Goal: Information Seeking & Learning: Learn about a topic

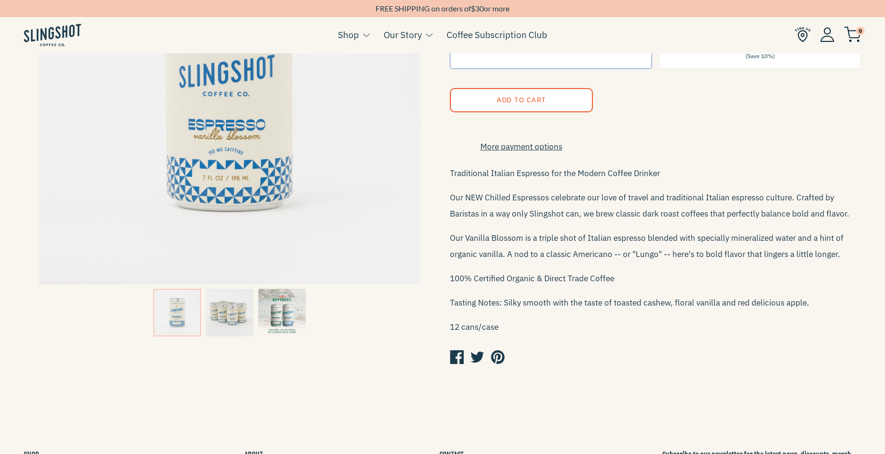
scroll to position [191, 0]
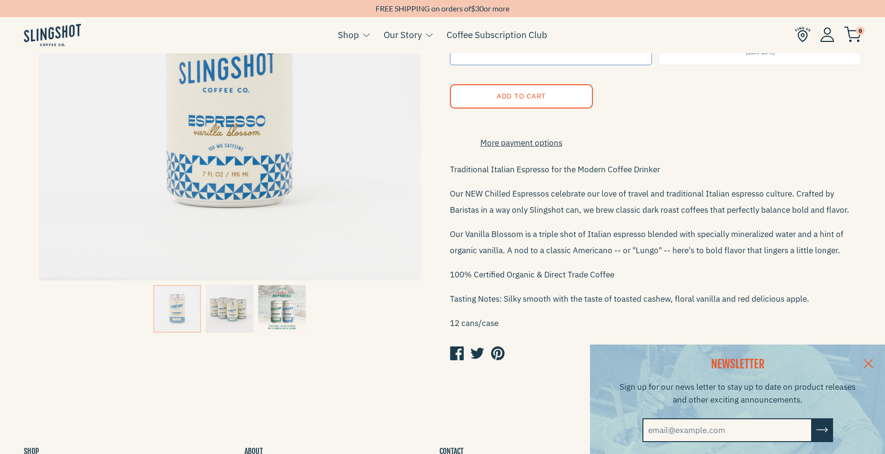
click at [292, 312] on img at bounding box center [282, 309] width 48 height 48
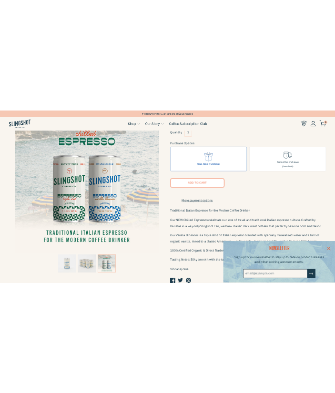
scroll to position [48, 0]
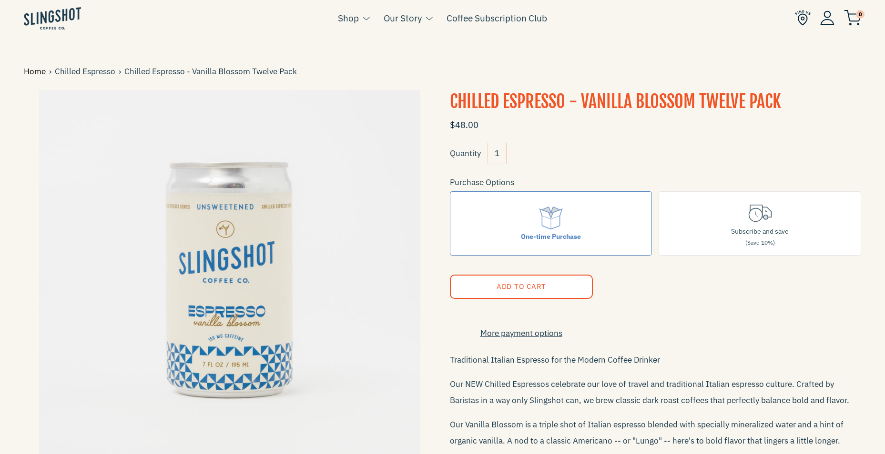
click at [30, 75] on link "Home" at bounding box center [36, 71] width 25 height 13
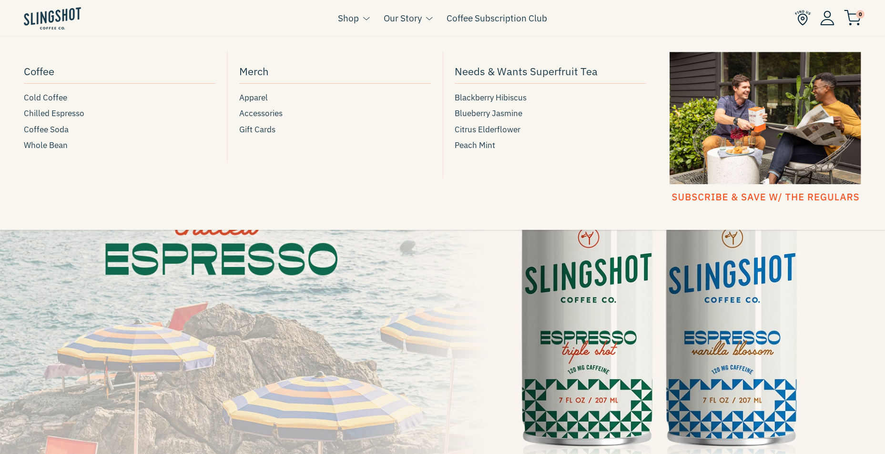
click at [349, 16] on link "Shop" at bounding box center [348, 18] width 21 height 14
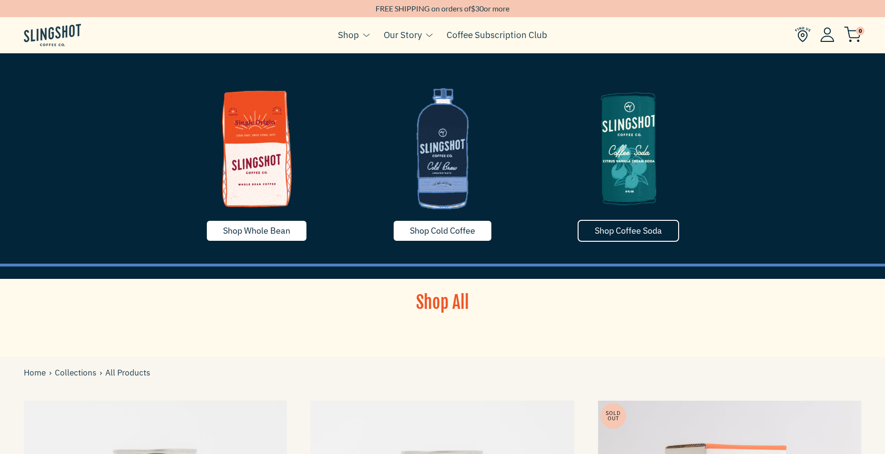
click at [616, 224] on link "Shop Coffee Soda" at bounding box center [627, 231] width 101 height 22
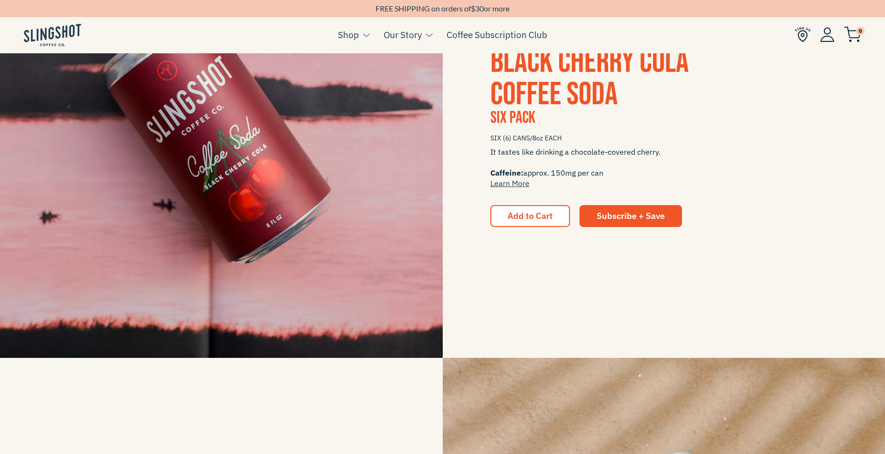
scroll to position [320, 0]
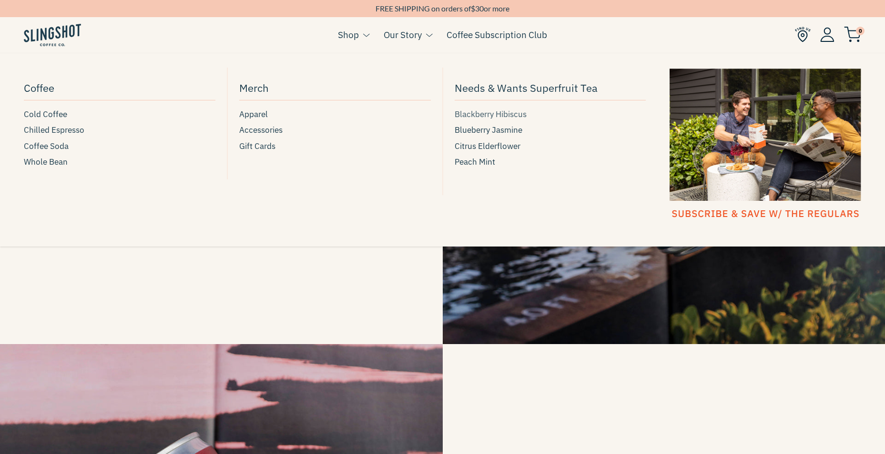
click at [503, 114] on span "Blackberry Hibiscus" at bounding box center [490, 114] width 72 height 13
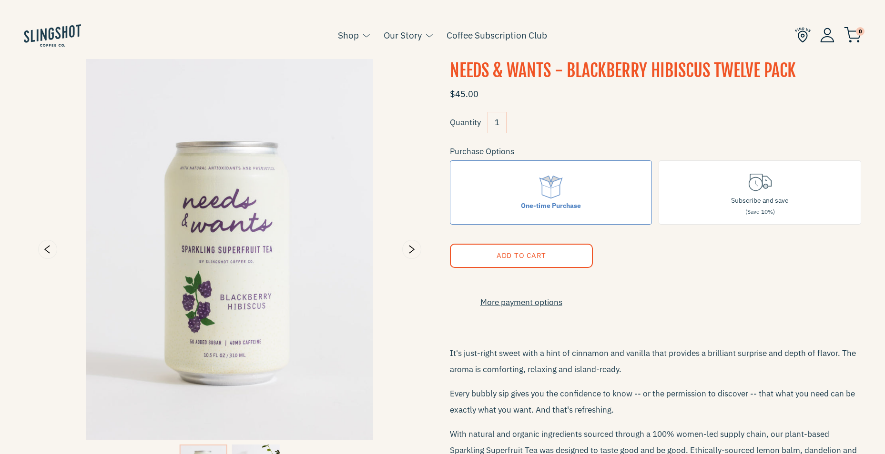
scroll to position [48, 0]
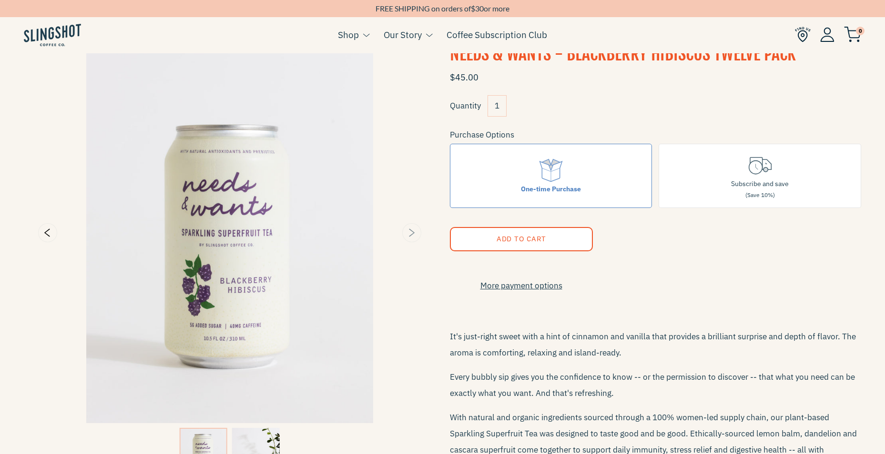
click at [412, 233] on icon "Next" at bounding box center [410, 232] width 11 height 11
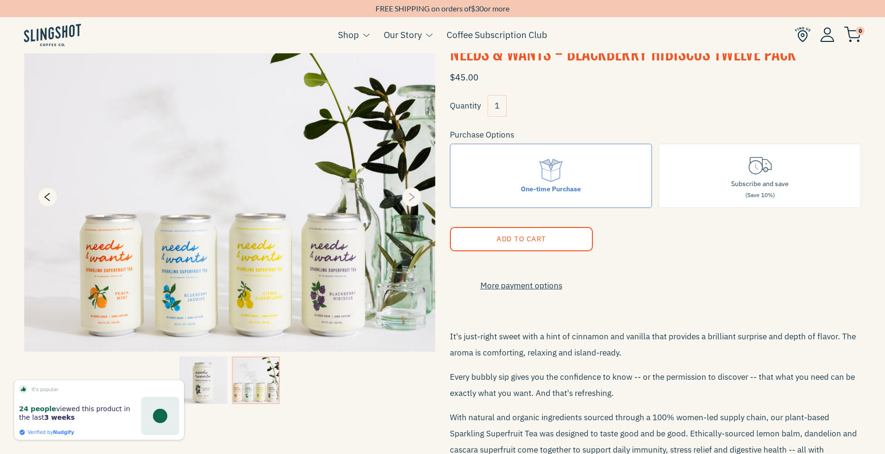
click at [414, 198] on icon "Next" at bounding box center [412, 197] width 6 height 8
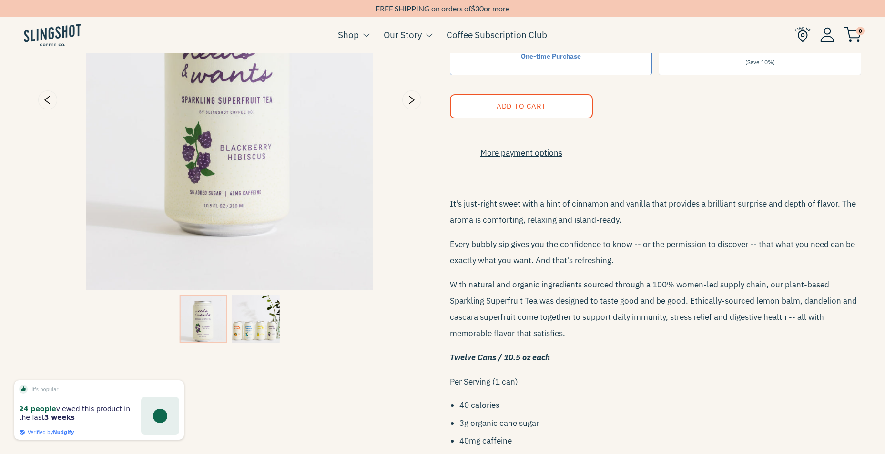
scroll to position [191, 0]
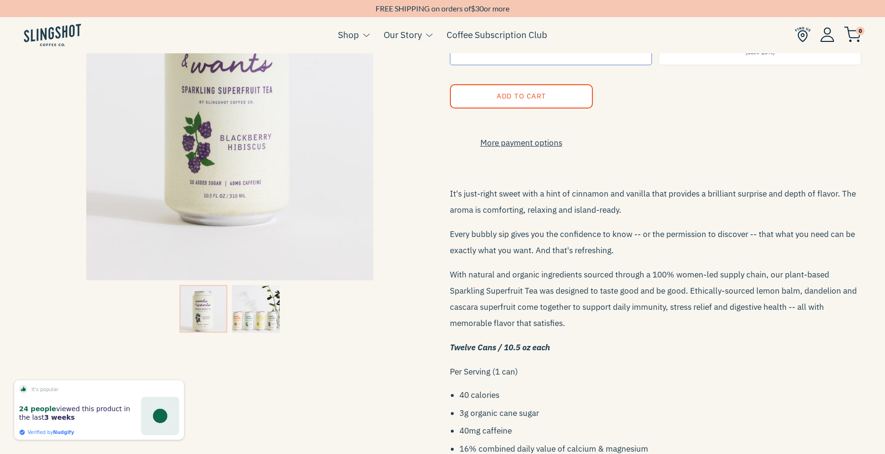
click at [278, 303] on img at bounding box center [256, 309] width 48 height 48
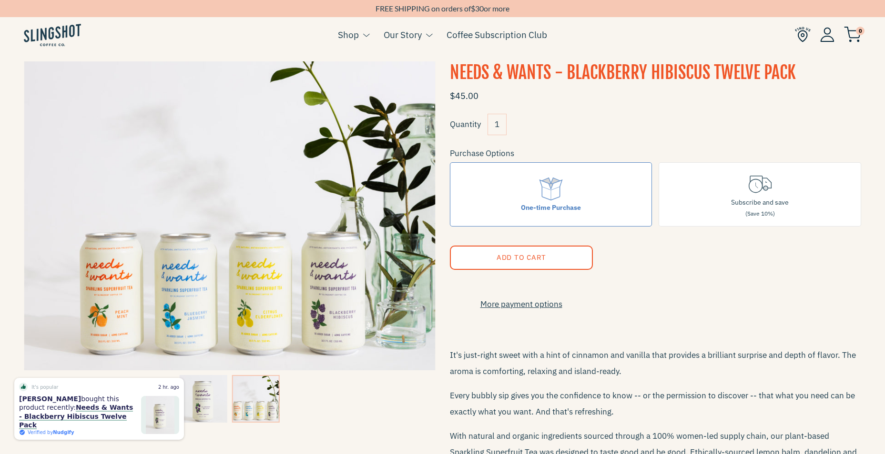
scroll to position [0, 0]
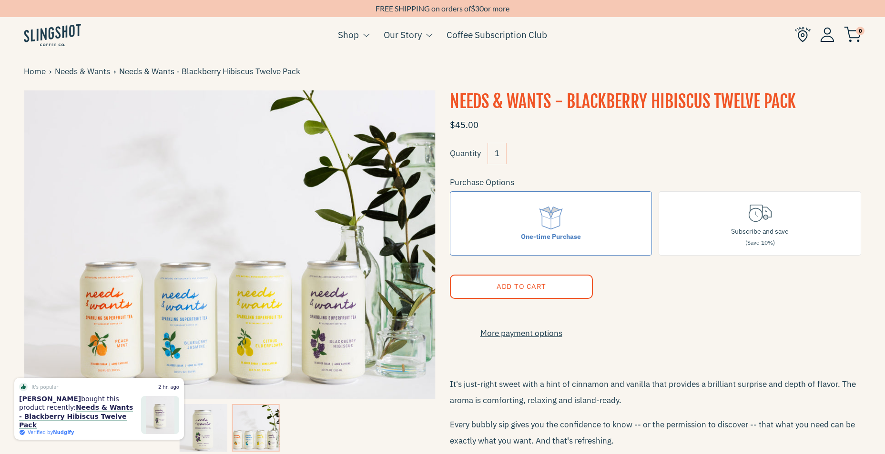
click at [559, 368] on p at bounding box center [656, 360] width 412 height 16
click at [88, 74] on link "Needs & Wants" at bounding box center [84, 71] width 59 height 13
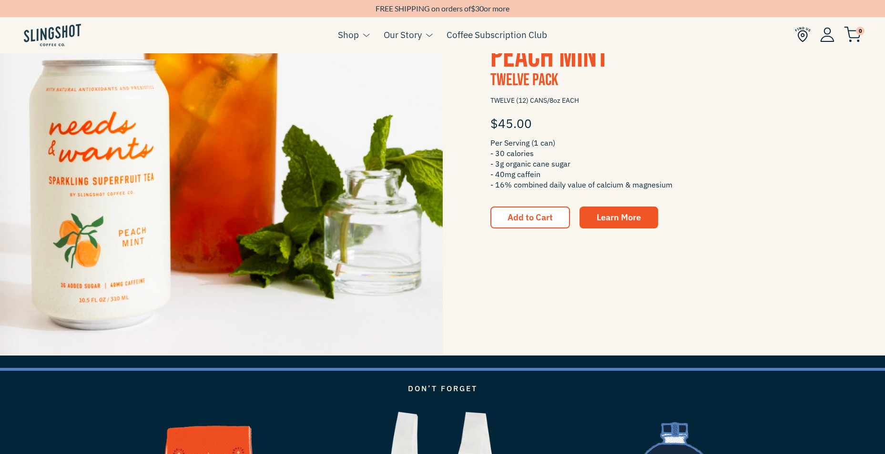
scroll to position [1715, 0]
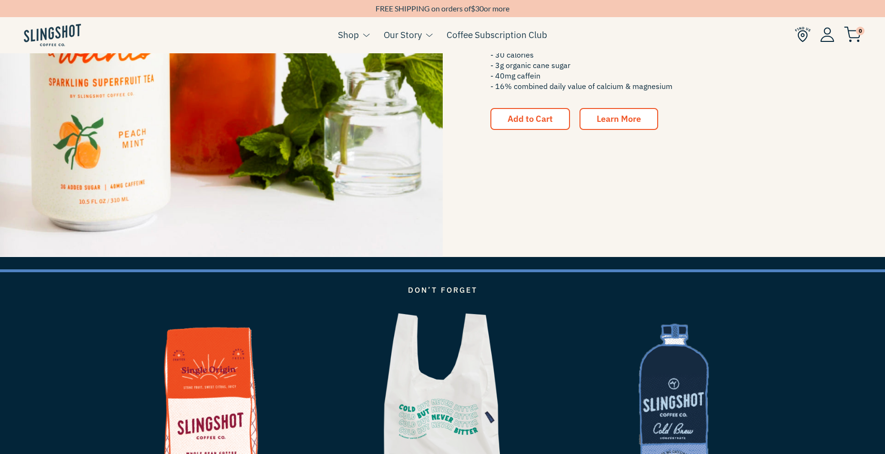
click at [636, 119] on span "Learn More" at bounding box center [618, 118] width 44 height 11
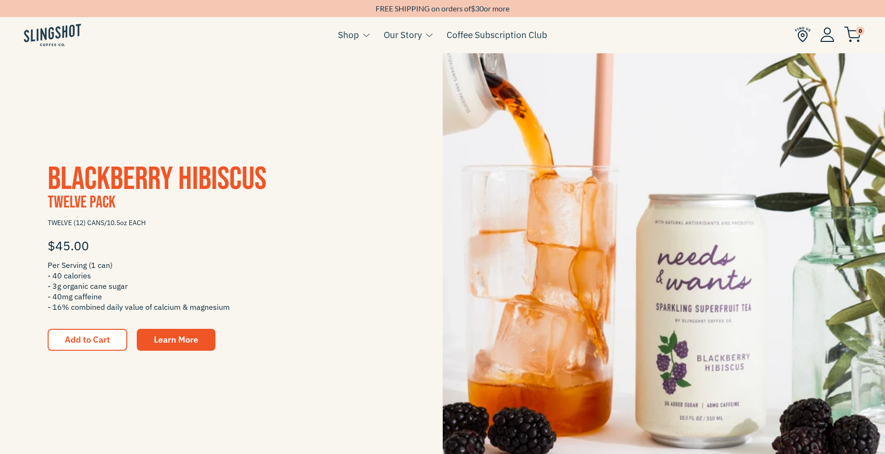
scroll to position [191, 0]
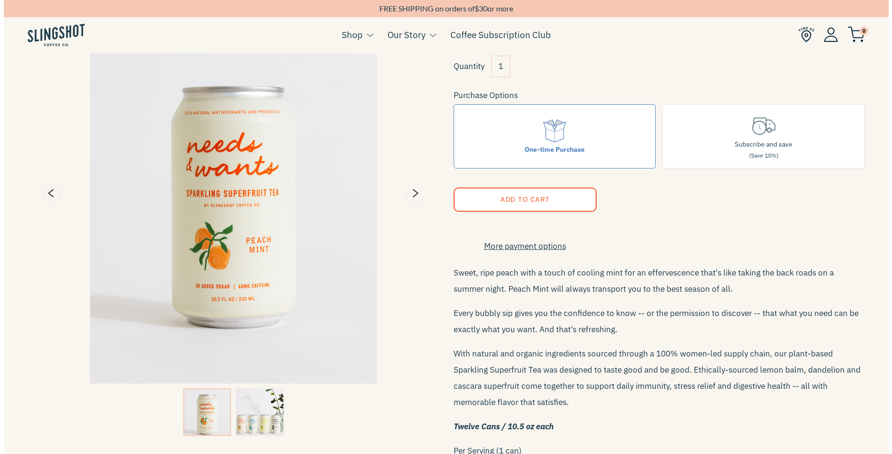
scroll to position [95, 0]
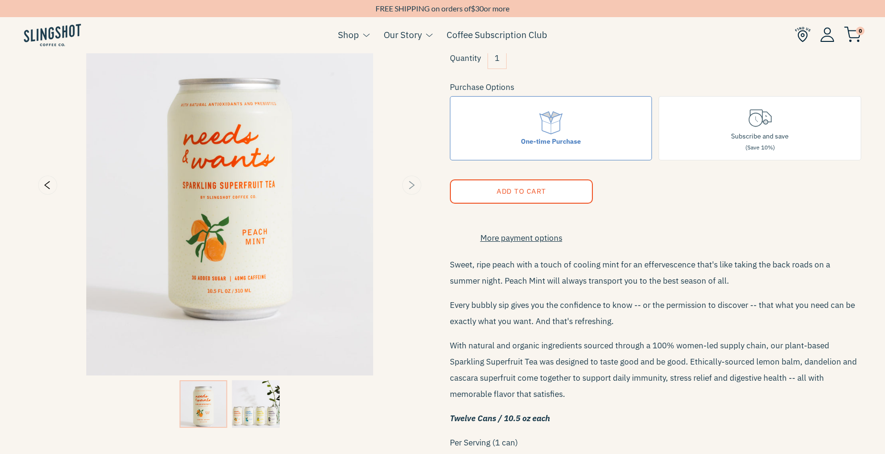
click at [415, 178] on button "Next" at bounding box center [411, 185] width 19 height 19
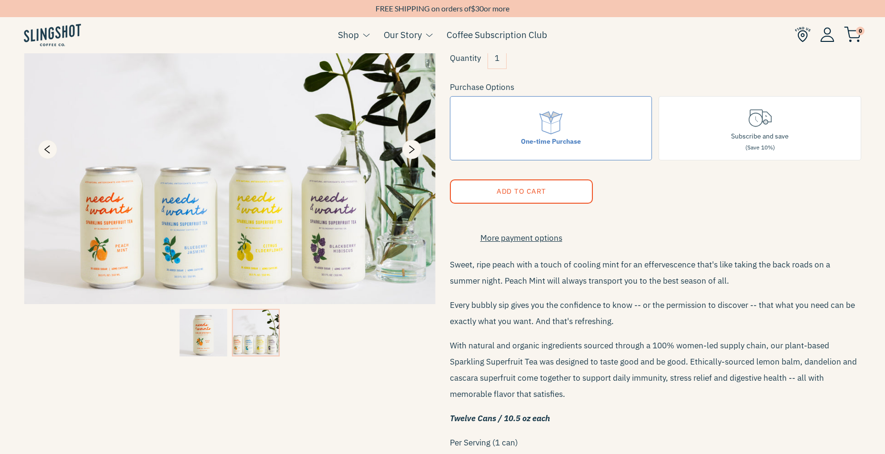
click at [263, 227] on img at bounding box center [230, 150] width 412 height 310
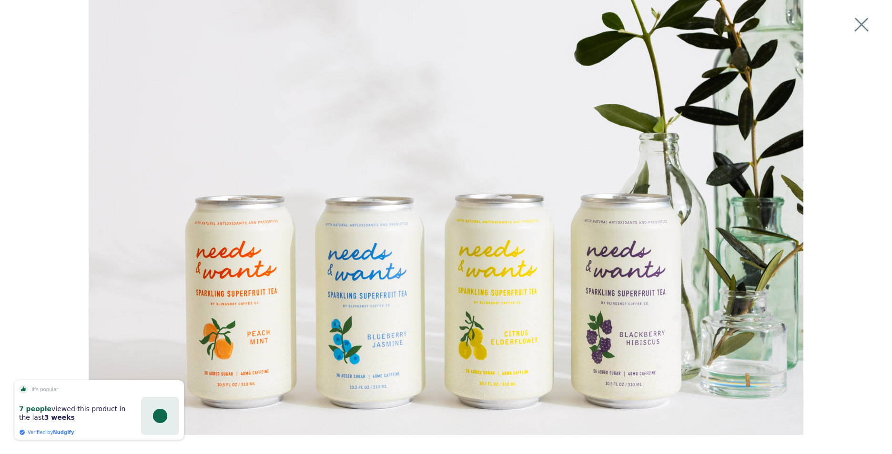
scroll to position [157, 0]
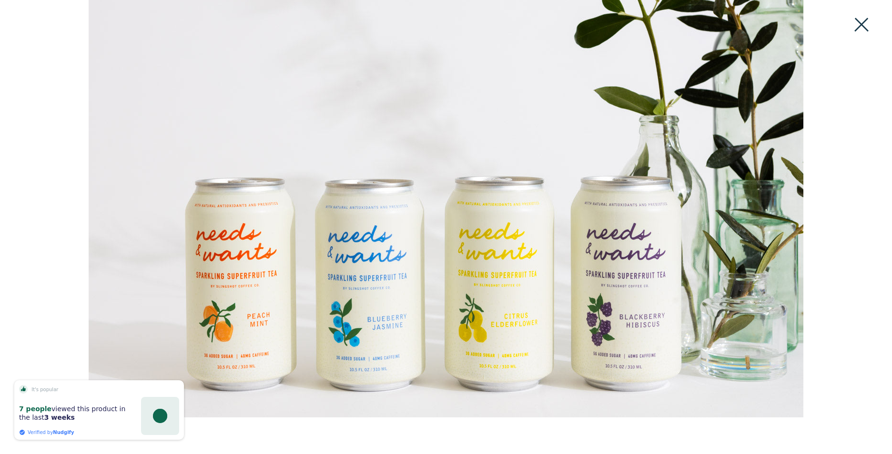
click at [861, 23] on button at bounding box center [861, 24] width 21 height 21
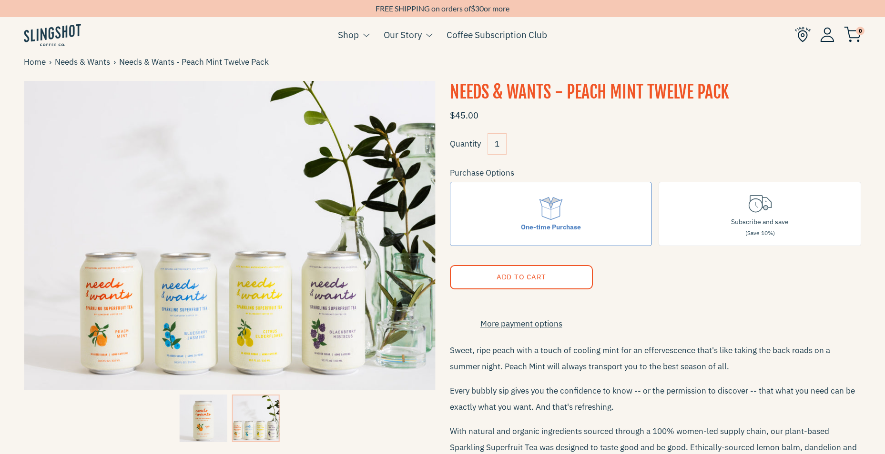
scroll to position [0, 0]
